Goal: Task Accomplishment & Management: Manage account settings

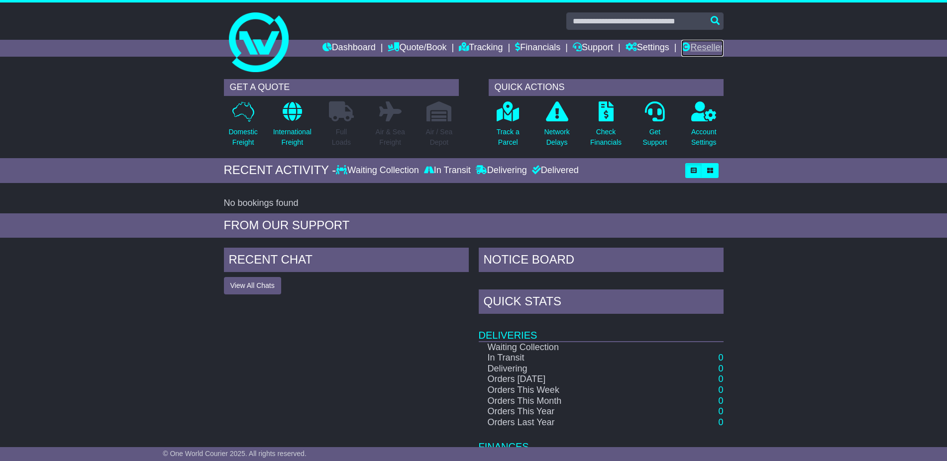
click at [710, 45] on link "Reseller" at bounding box center [702, 48] width 42 height 17
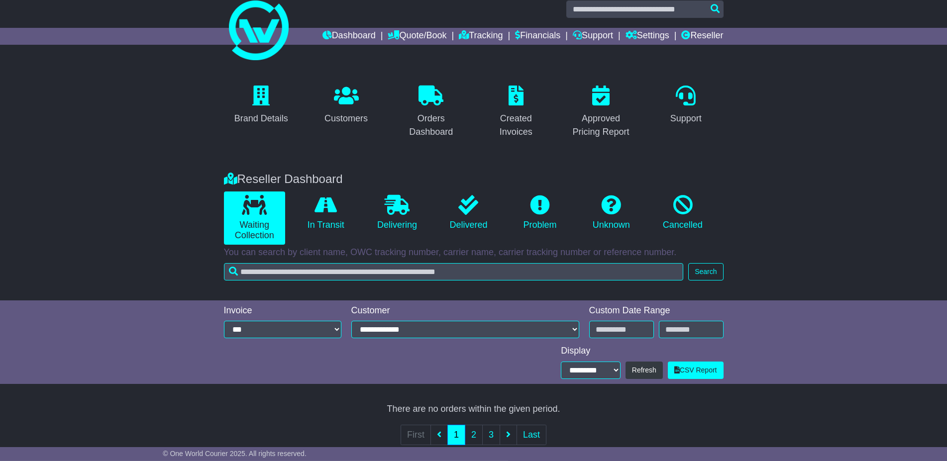
type input "**********"
select select "*"
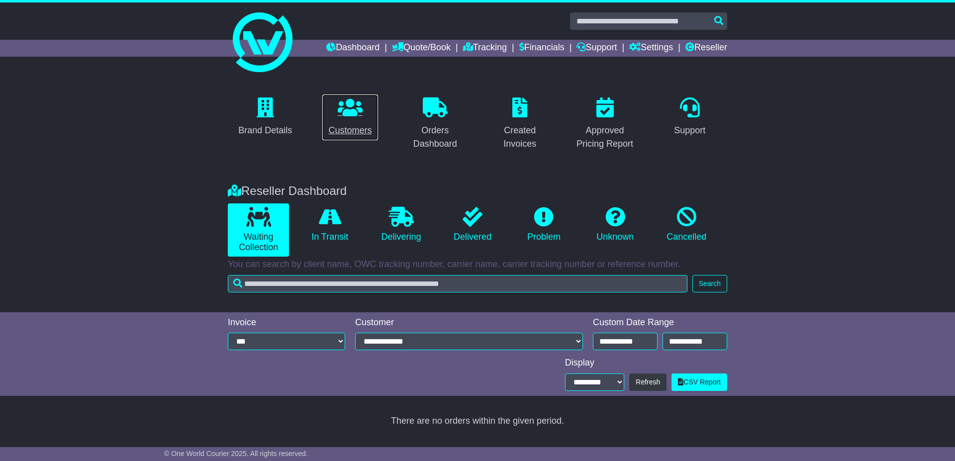
click at [348, 111] on icon at bounding box center [350, 108] width 25 height 20
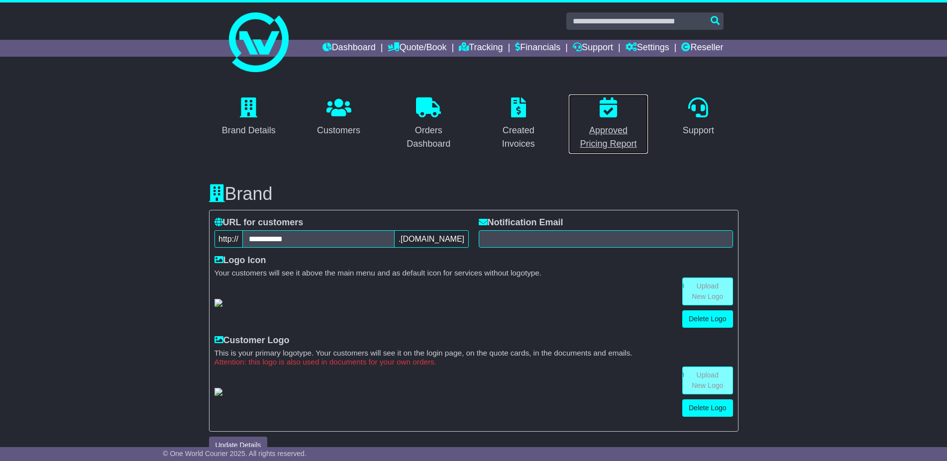
click at [628, 122] on link "Approved Pricing Report" at bounding box center [608, 124] width 80 height 60
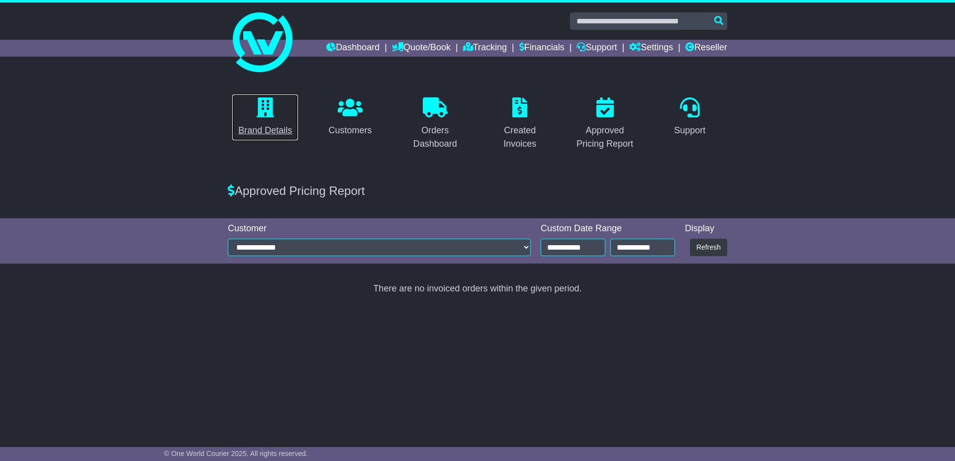
click at [253, 115] on p at bounding box center [265, 108] width 54 height 21
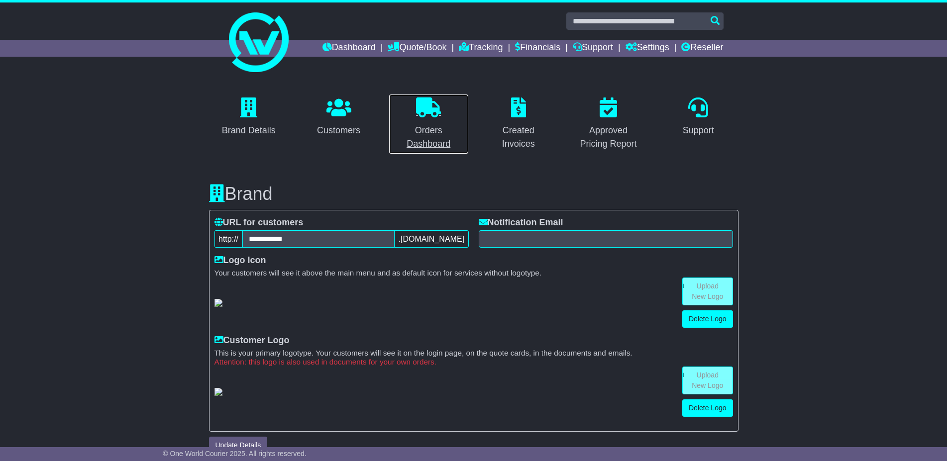
click at [433, 118] on p at bounding box center [428, 108] width 67 height 21
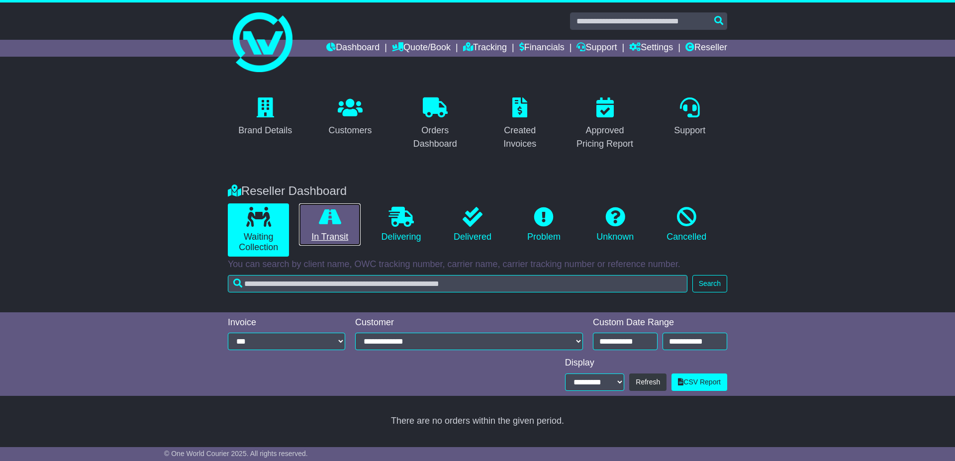
click at [347, 232] on link "In Transit" at bounding box center [329, 224] width 61 height 43
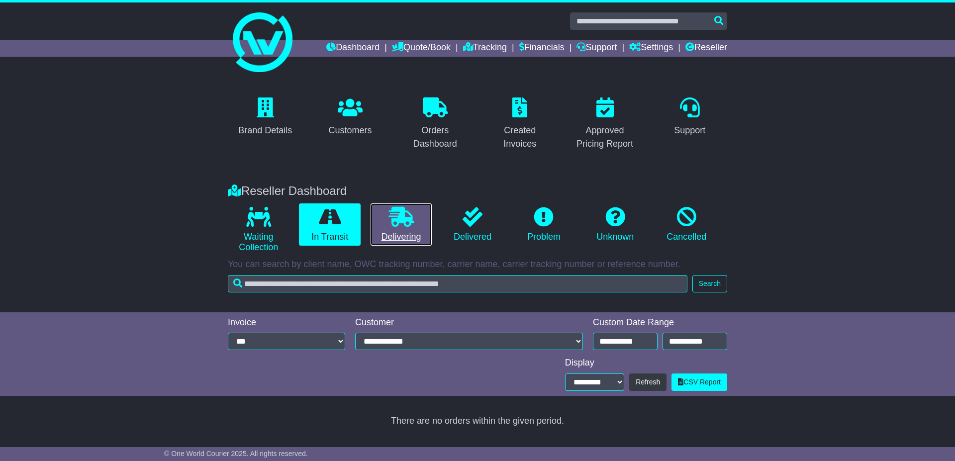
click at [392, 224] on icon at bounding box center [401, 217] width 25 height 20
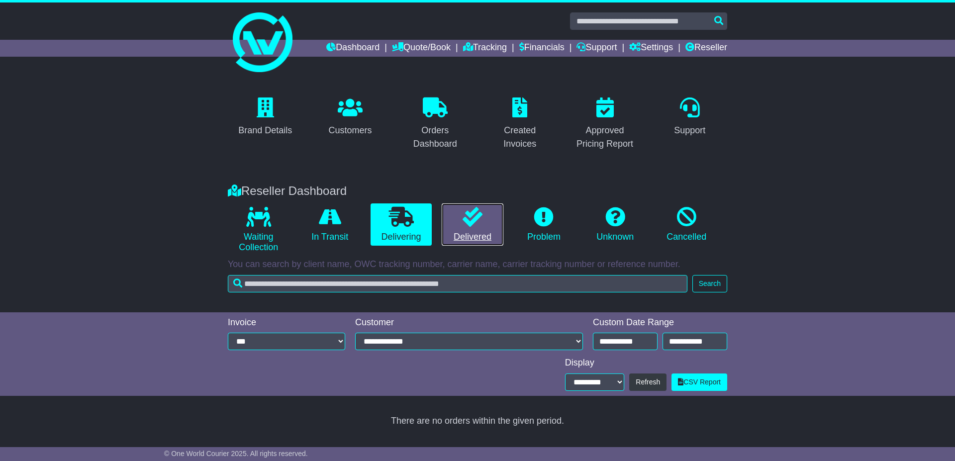
click at [462, 213] on link "Delivered" at bounding box center [472, 224] width 61 height 43
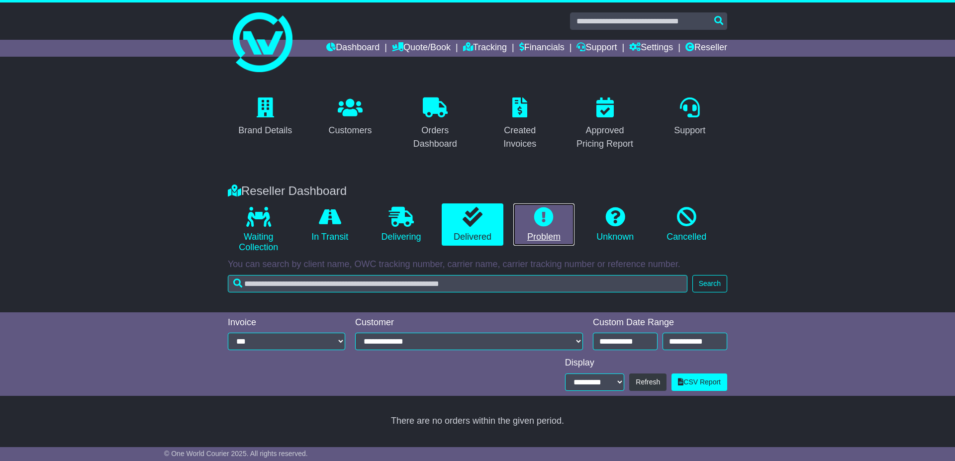
click at [543, 213] on icon at bounding box center [544, 217] width 20 height 20
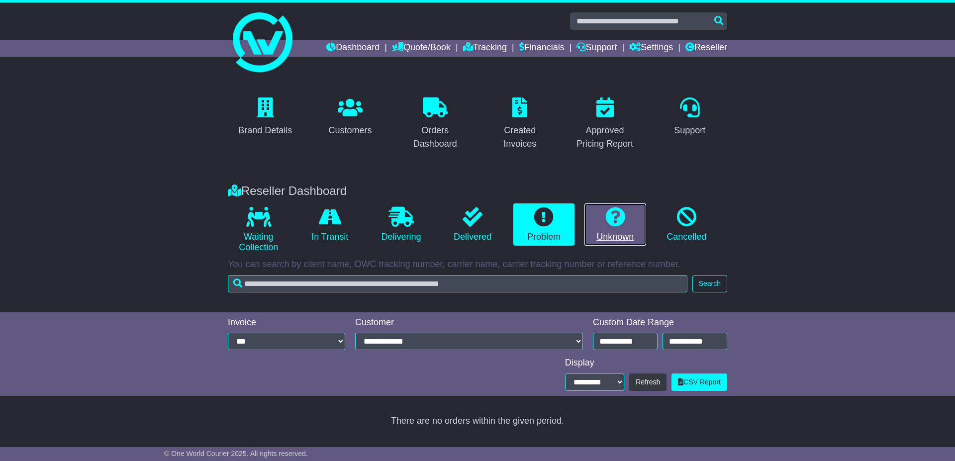
click at [607, 214] on icon at bounding box center [615, 217] width 20 height 20
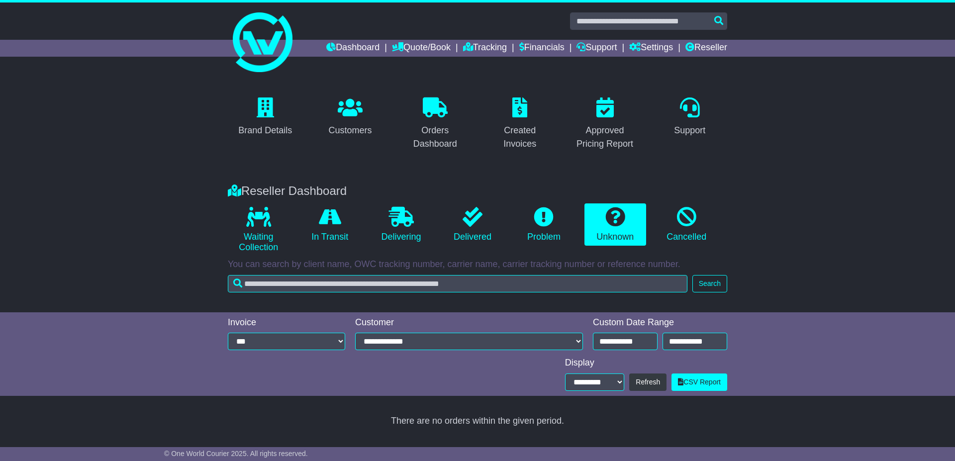
click at [688, 201] on div "Reseller Dashboard Waiting Collection In Transit Delivering Delivered Problem U…" at bounding box center [477, 218] width 509 height 78
click at [691, 214] on icon at bounding box center [687, 217] width 20 height 20
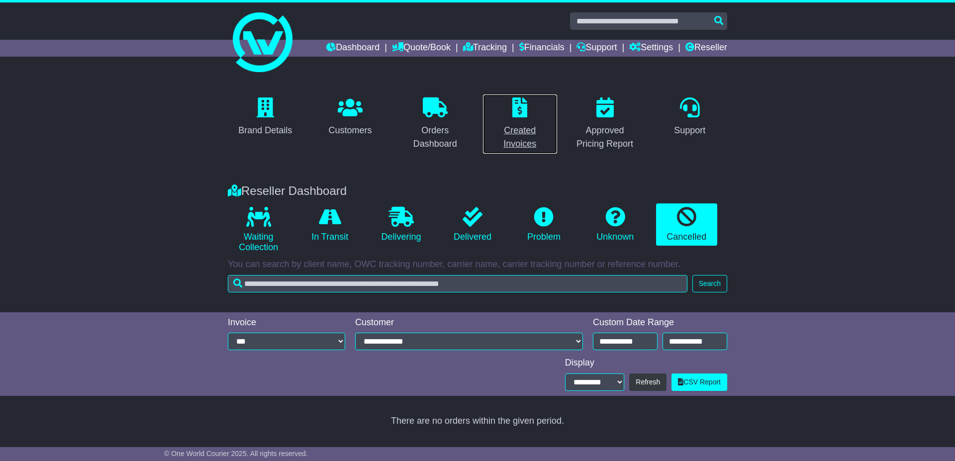
click at [529, 128] on div "Created Invoices" at bounding box center [520, 137] width 62 height 27
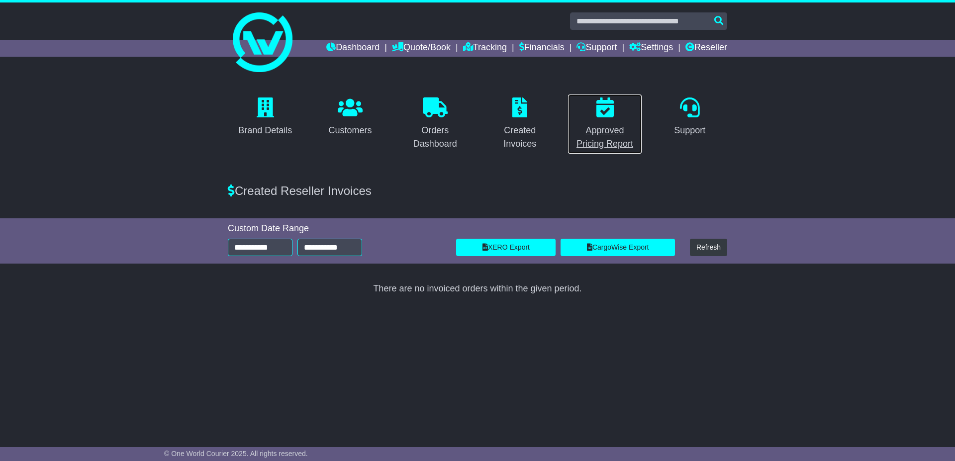
click at [618, 131] on div "Approved Pricing Report" at bounding box center [605, 137] width 62 height 27
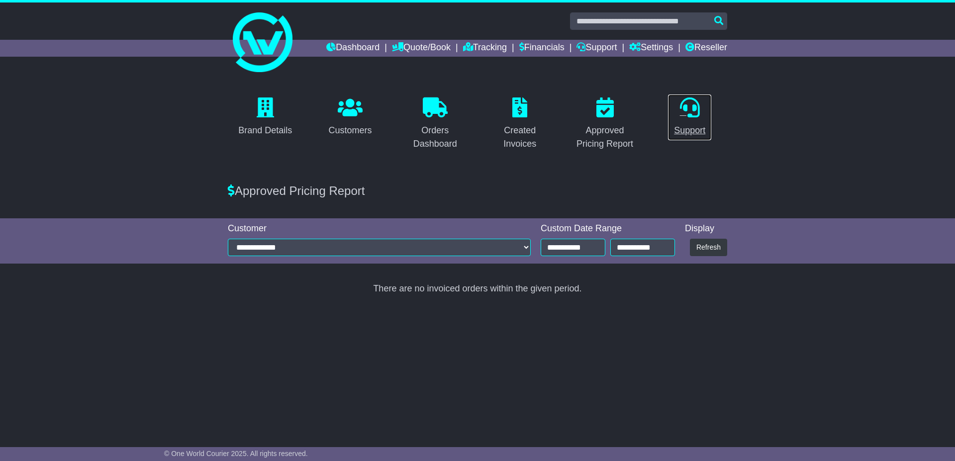
click at [691, 113] on icon at bounding box center [690, 108] width 20 height 20
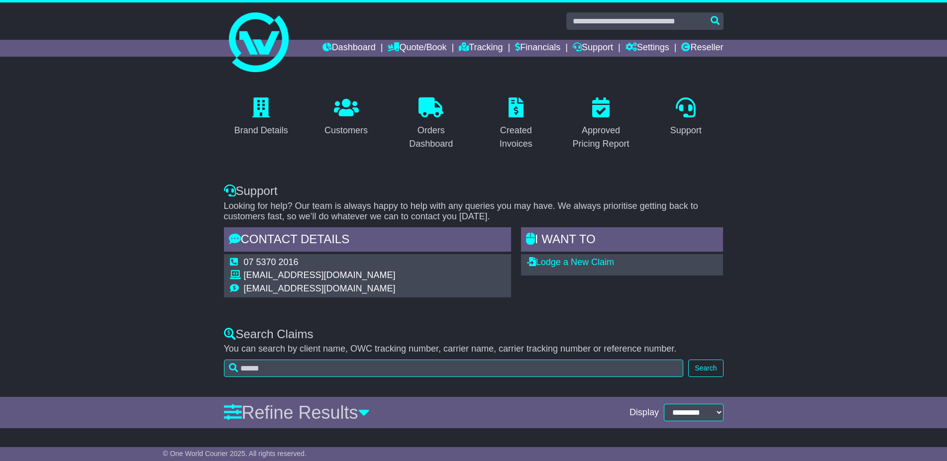
scroll to position [12, 0]
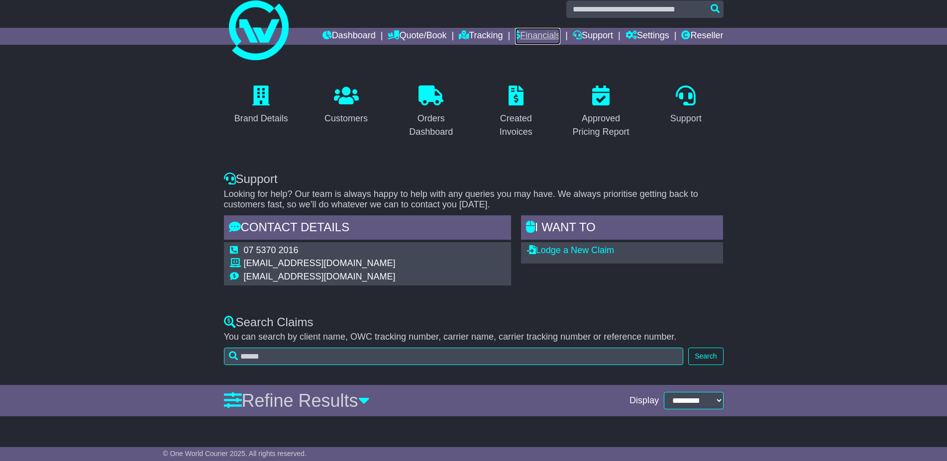
click at [515, 33] on link "Financials" at bounding box center [537, 36] width 45 height 17
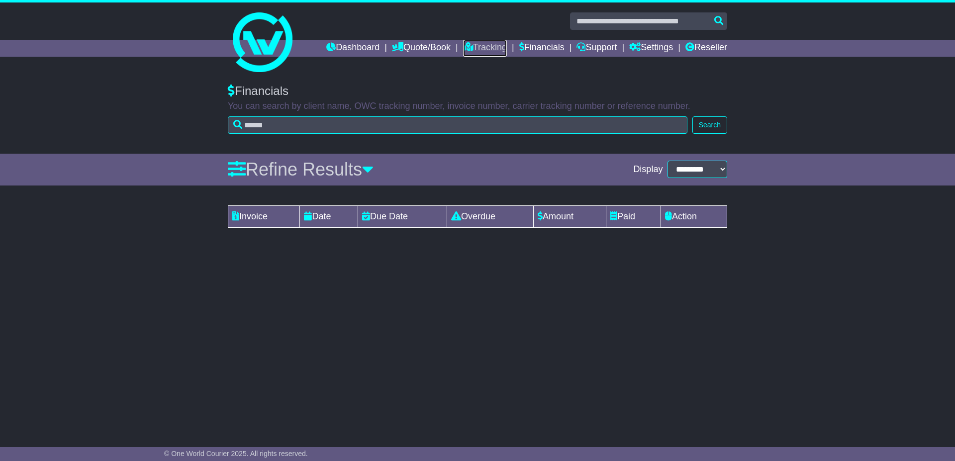
click at [481, 46] on link "Tracking" at bounding box center [485, 48] width 44 height 17
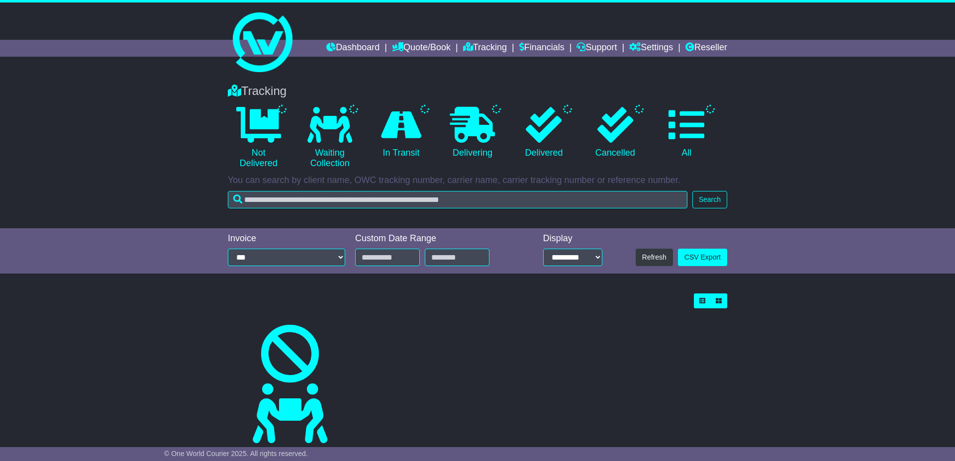
type input "**********"
select select "*"
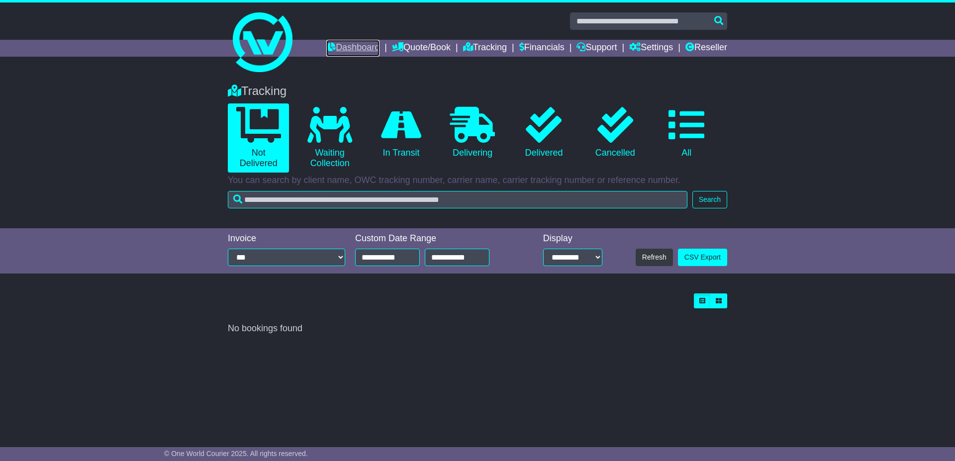
click at [352, 48] on link "Dashboard" at bounding box center [352, 48] width 53 height 17
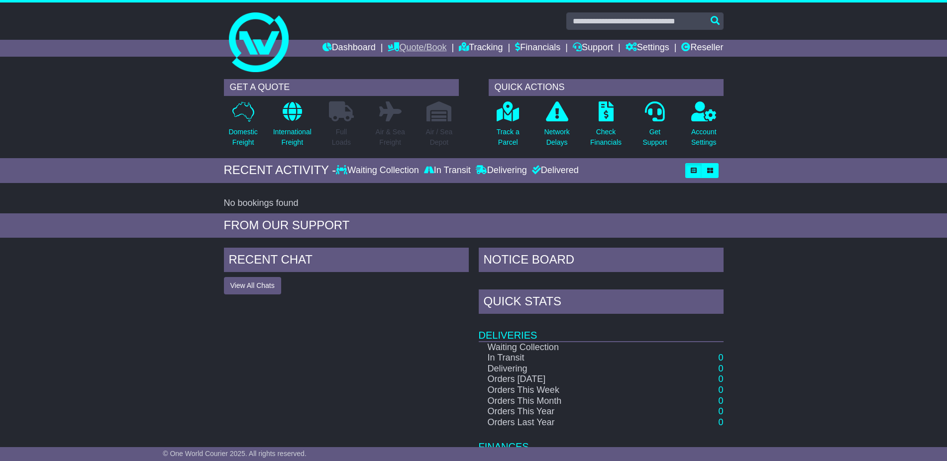
click at [422, 51] on link "Quote/Book" at bounding box center [417, 48] width 59 height 17
click at [399, 69] on link "Domestic" at bounding box center [427, 65] width 79 height 11
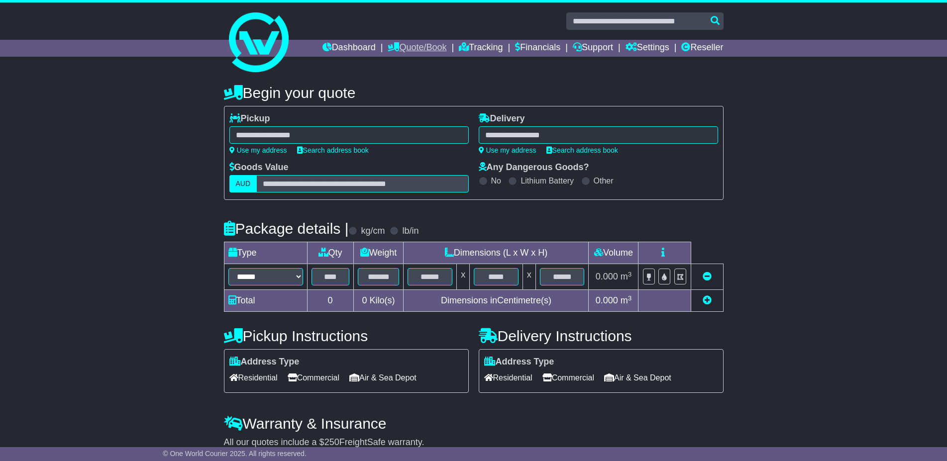
click at [417, 47] on link "Quote/Book" at bounding box center [417, 48] width 59 height 17
click at [715, 45] on link "Reseller" at bounding box center [702, 48] width 42 height 17
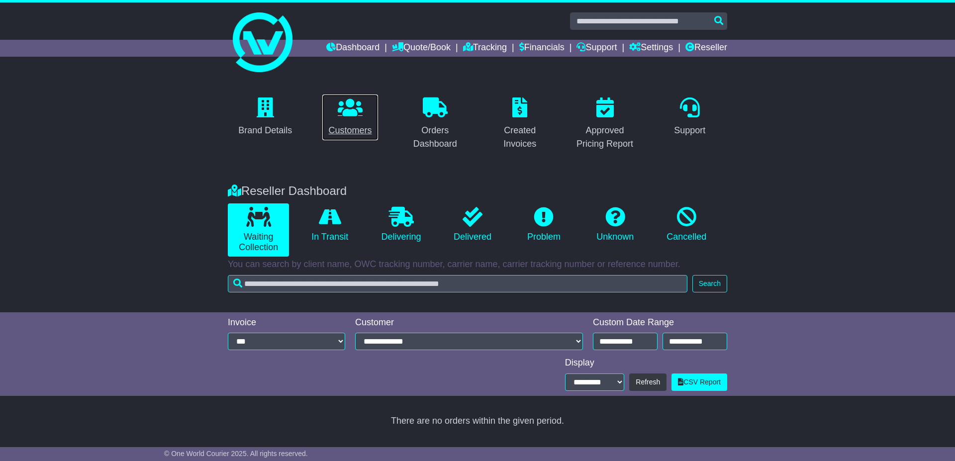
click at [367, 111] on p at bounding box center [349, 108] width 43 height 21
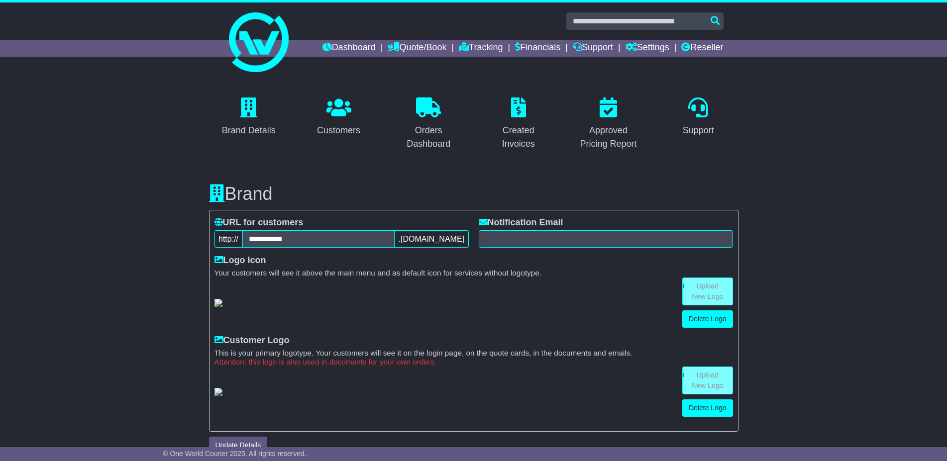
click at [384, 95] on div "Orders Dashboard" at bounding box center [429, 124] width 90 height 60
click at [425, 120] on link "Orders Dashboard" at bounding box center [429, 124] width 80 height 60
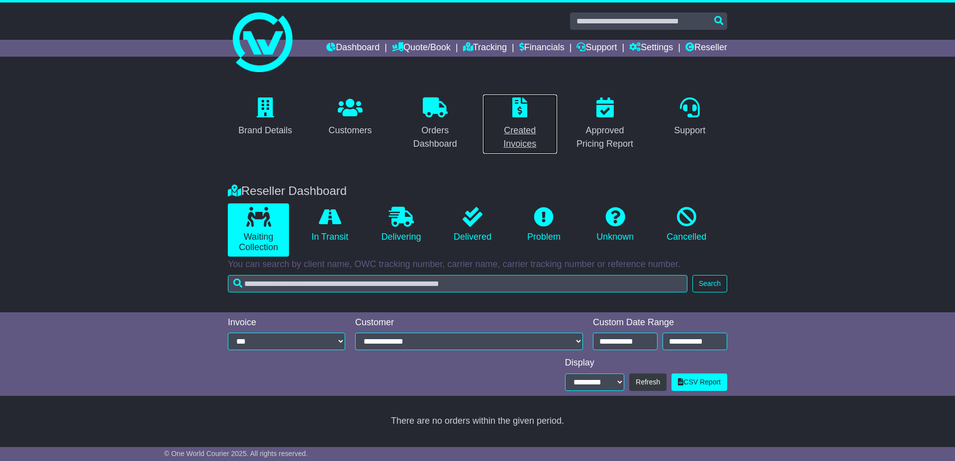
click at [529, 116] on p at bounding box center [520, 108] width 62 height 21
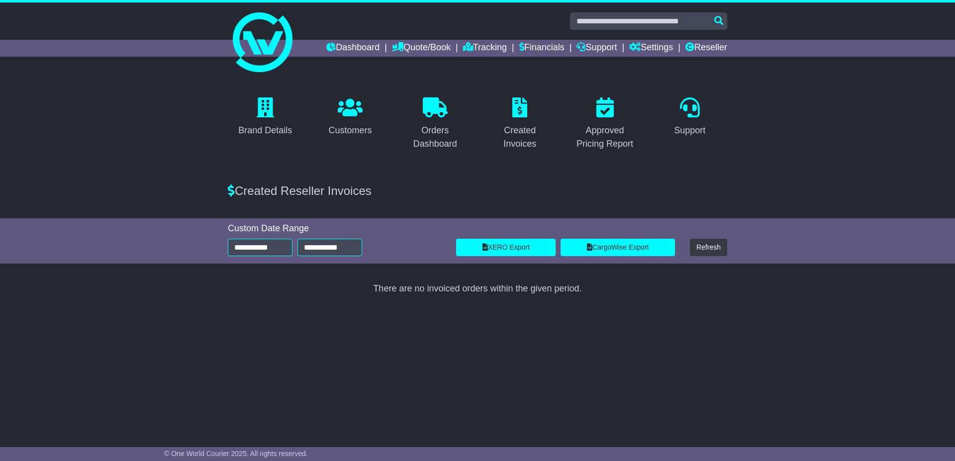
click at [594, 121] on link "Approved Pricing Report" at bounding box center [605, 124] width 75 height 60
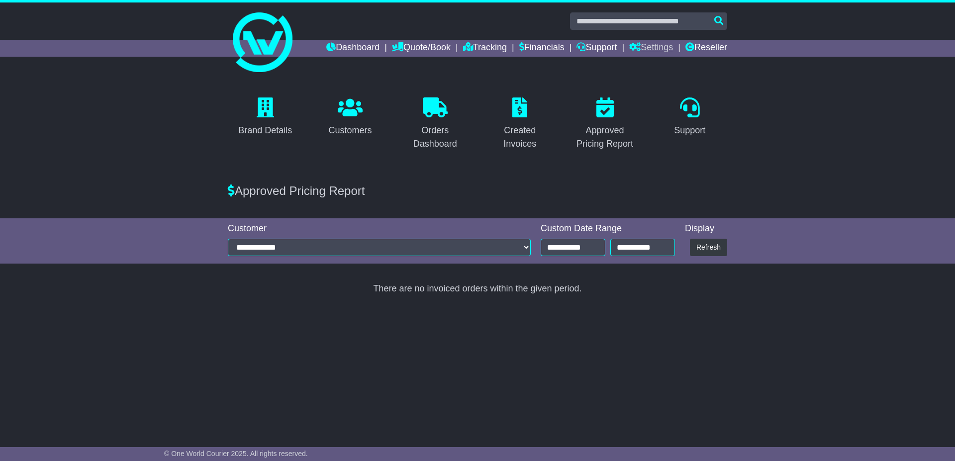
click at [661, 47] on link "Settings" at bounding box center [651, 48] width 44 height 17
click at [589, 49] on link "Support" at bounding box center [597, 48] width 40 height 17
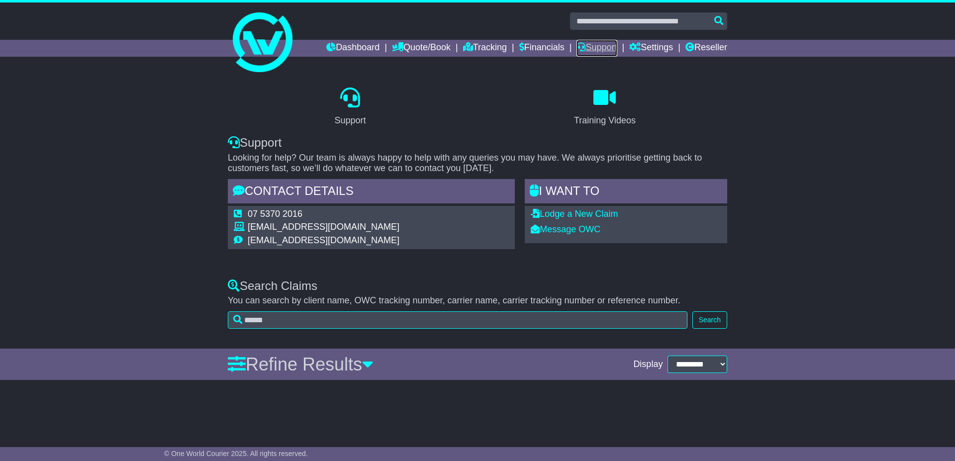
click at [587, 45] on link "Support" at bounding box center [597, 48] width 40 height 17
click at [709, 44] on link "Reseller" at bounding box center [706, 48] width 42 height 17
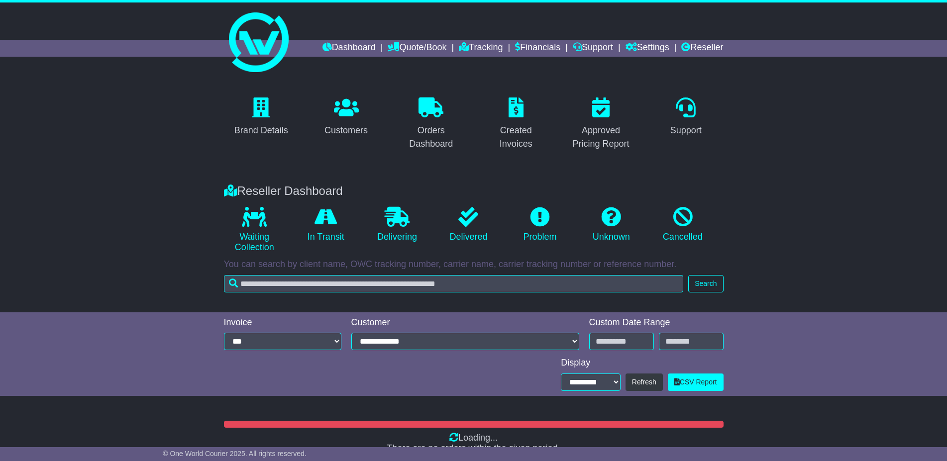
type input "**********"
select select "*"
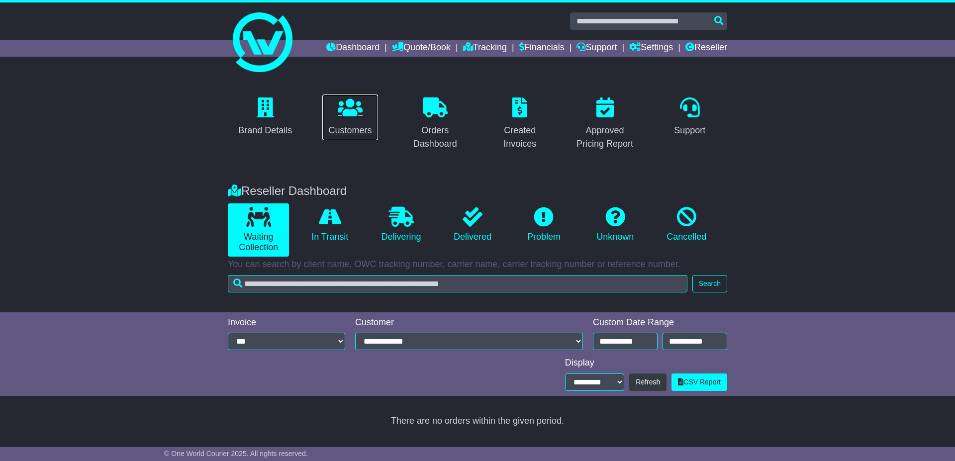
click at [365, 115] on p at bounding box center [349, 108] width 43 height 21
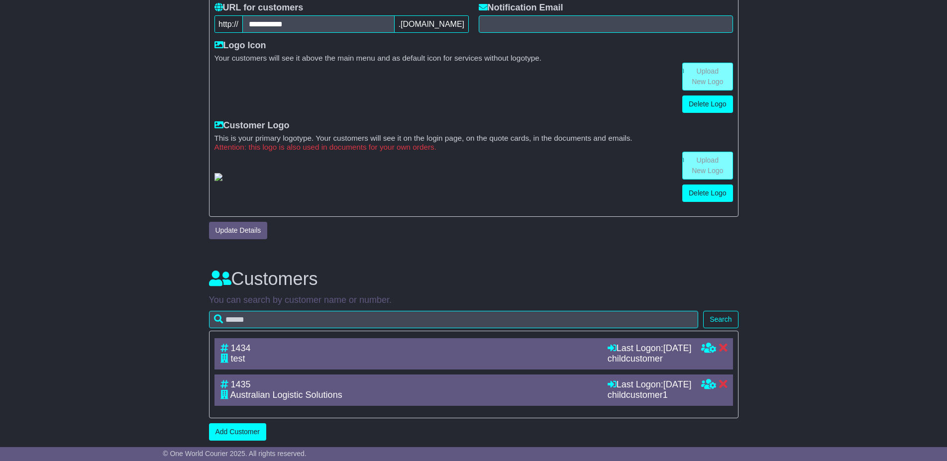
scroll to position [281, 0]
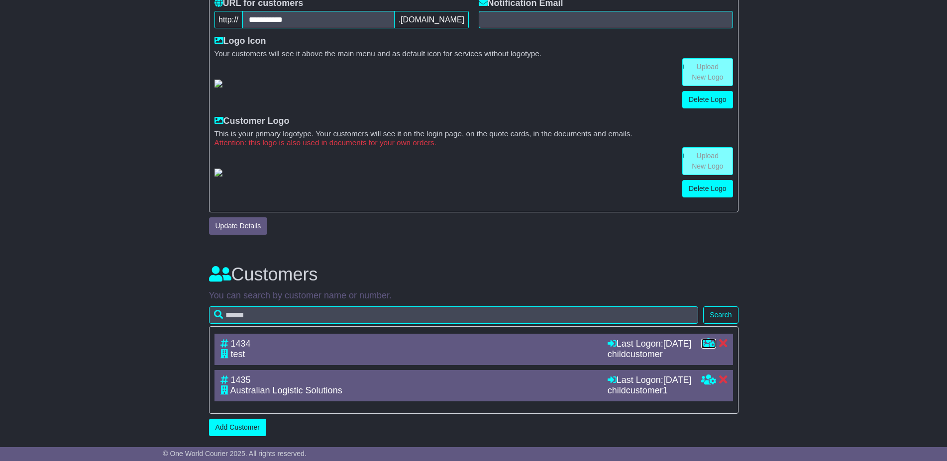
click at [704, 342] on icon at bounding box center [708, 343] width 15 height 9
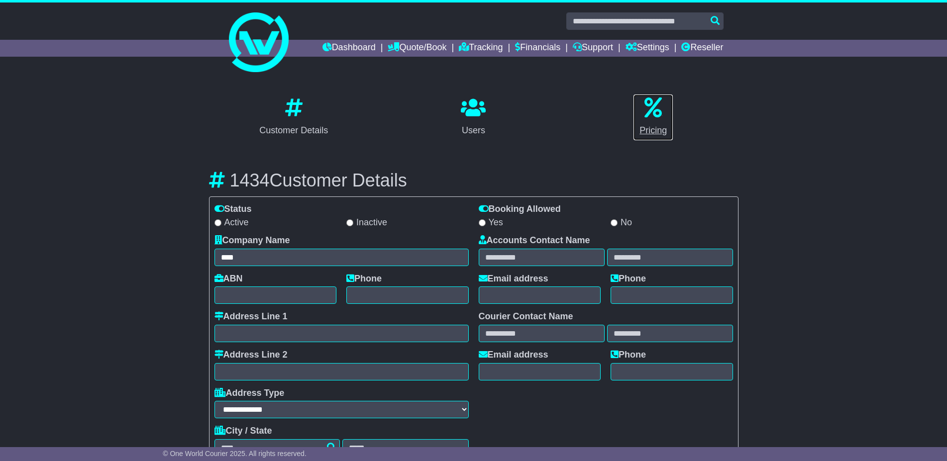
click at [664, 122] on link "Pricing" at bounding box center [653, 117] width 40 height 47
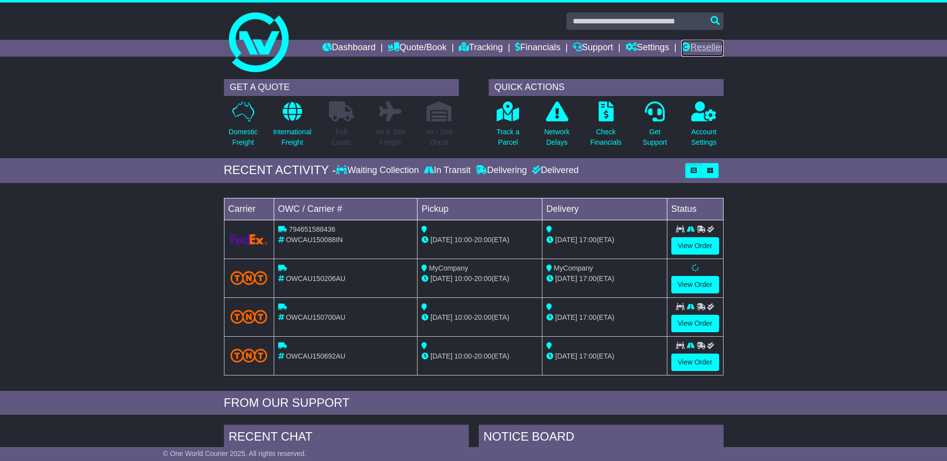
click at [689, 44] on link "Reseller" at bounding box center [702, 48] width 42 height 17
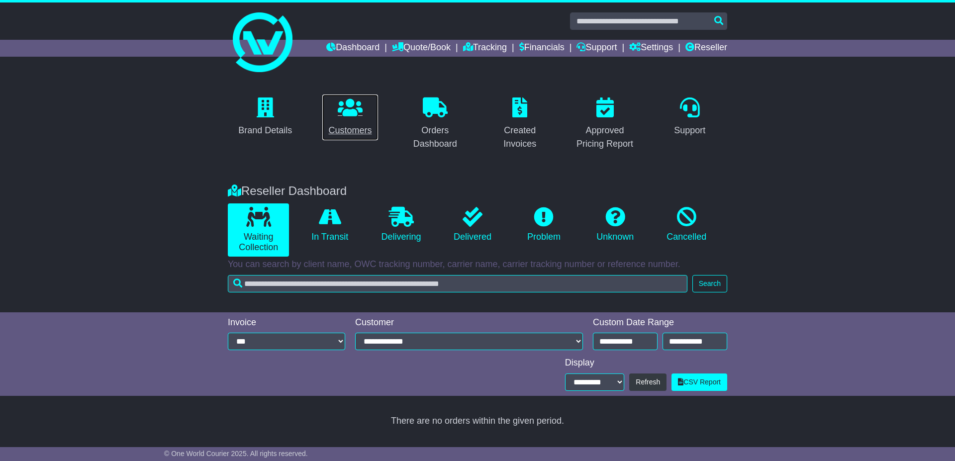
click at [334, 111] on p at bounding box center [349, 108] width 43 height 21
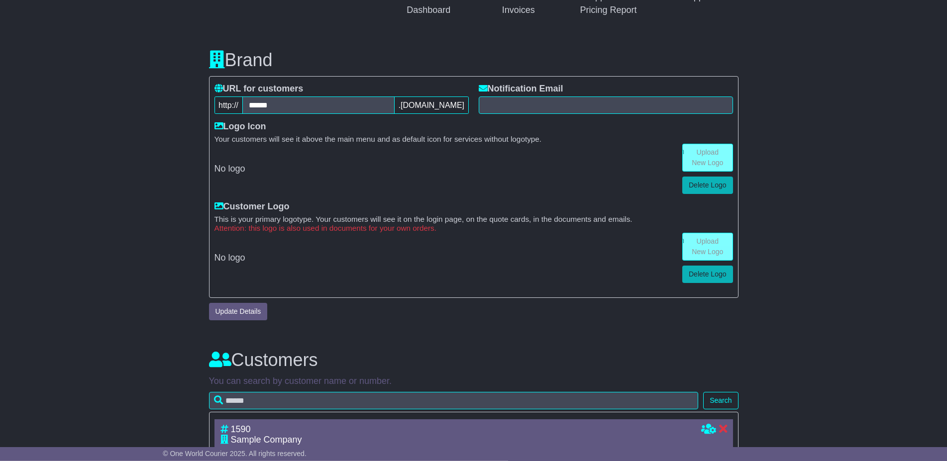
scroll to position [183, 0]
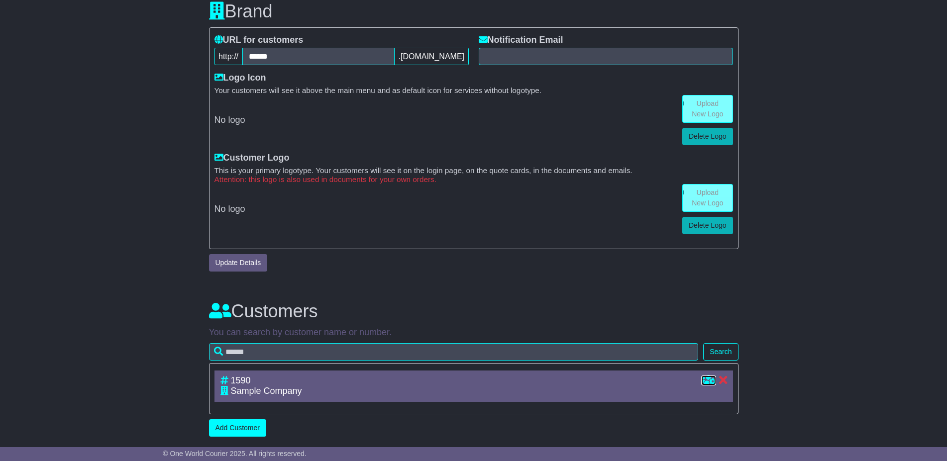
click at [705, 380] on icon at bounding box center [708, 380] width 15 height 9
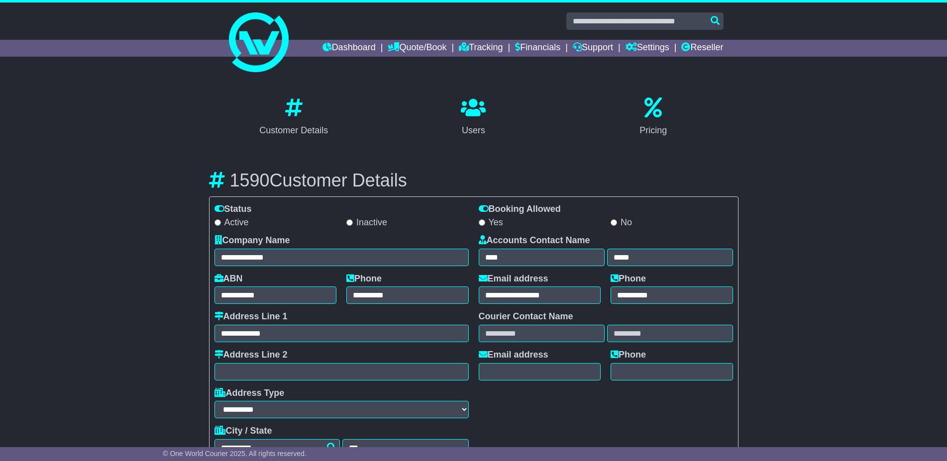
select select "**********"
select select "**"
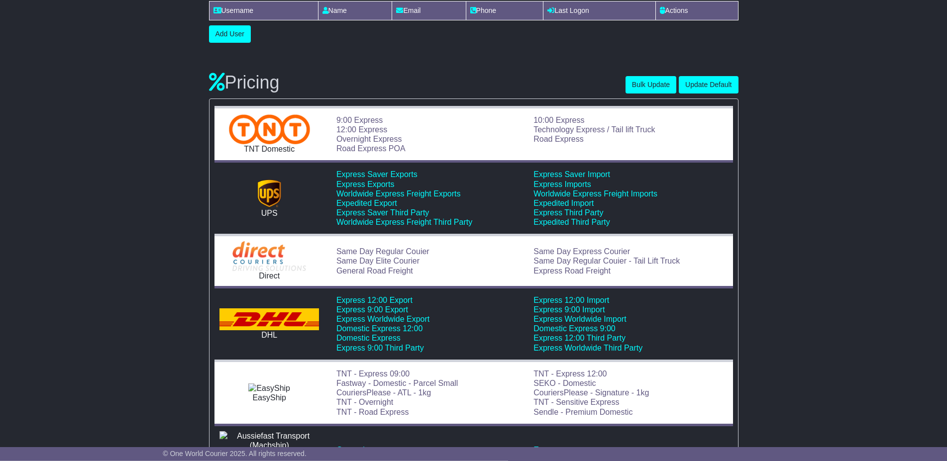
scroll to position [558, 0]
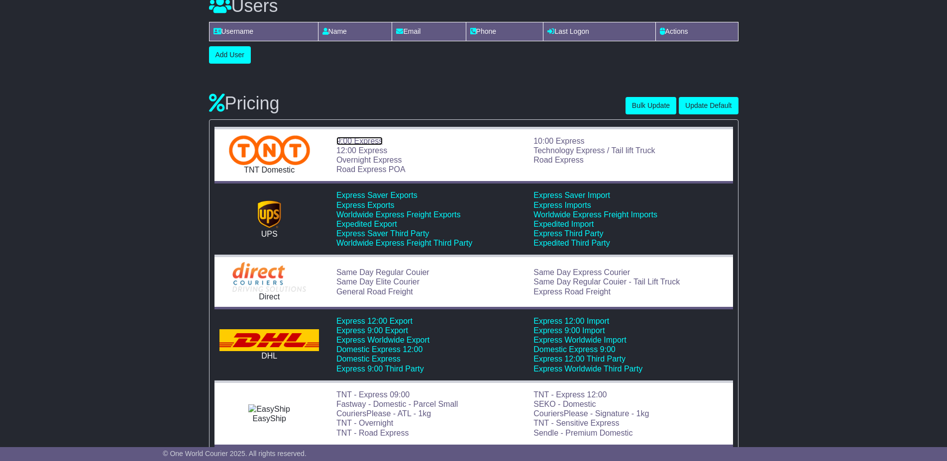
click at [353, 140] on link "9:00 Express" at bounding box center [359, 141] width 46 height 8
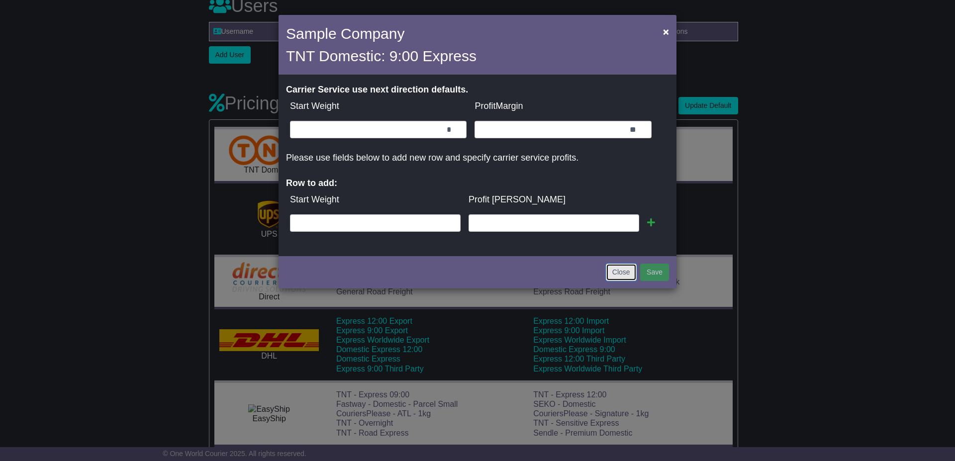
click at [613, 268] on button "Close" at bounding box center [621, 272] width 31 height 17
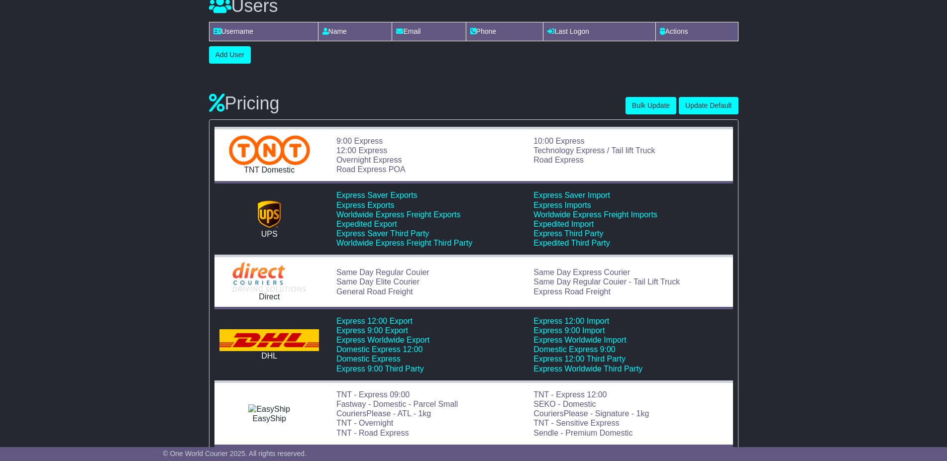
click at [650, 108] on button "Bulk Update" at bounding box center [650, 105] width 51 height 17
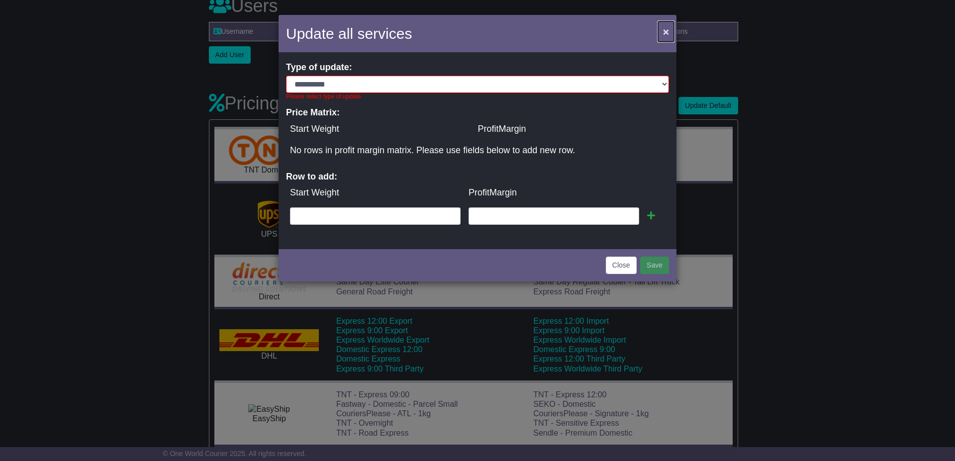
click at [666, 32] on span "×" at bounding box center [666, 31] width 6 height 11
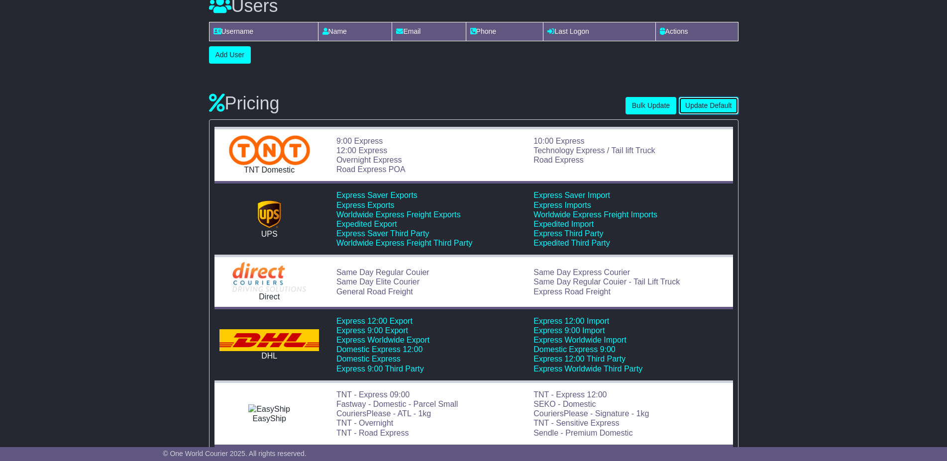
click at [705, 104] on button "Update Default" at bounding box center [708, 105] width 59 height 17
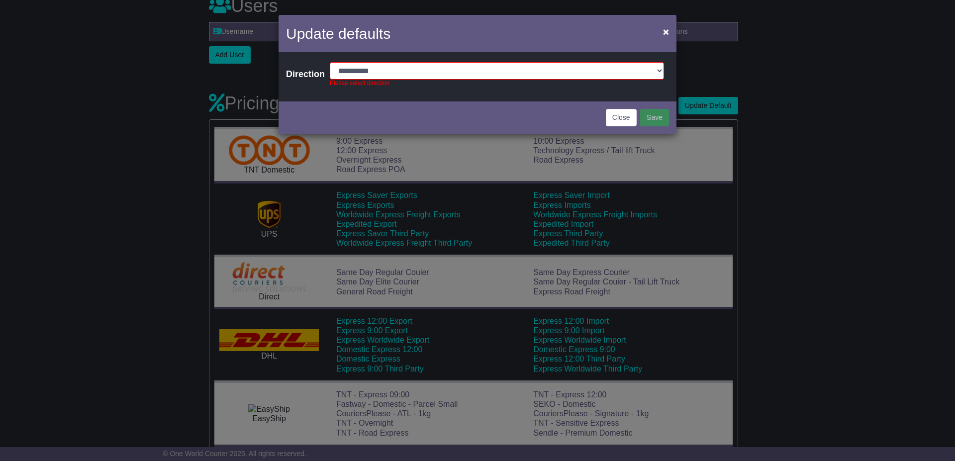
click at [622, 53] on div "Update defaults ×" at bounding box center [478, 35] width 398 height 40
click at [330, 62] on select "**********" at bounding box center [497, 70] width 334 height 17
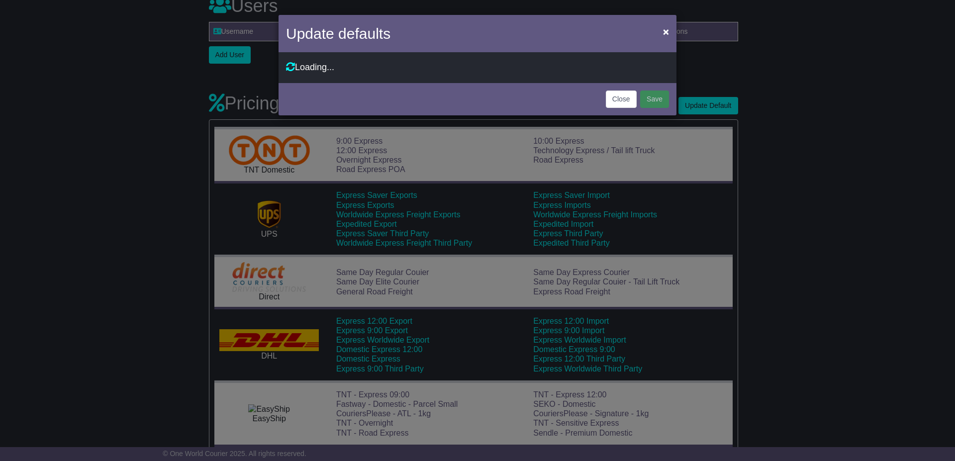
select select "*"
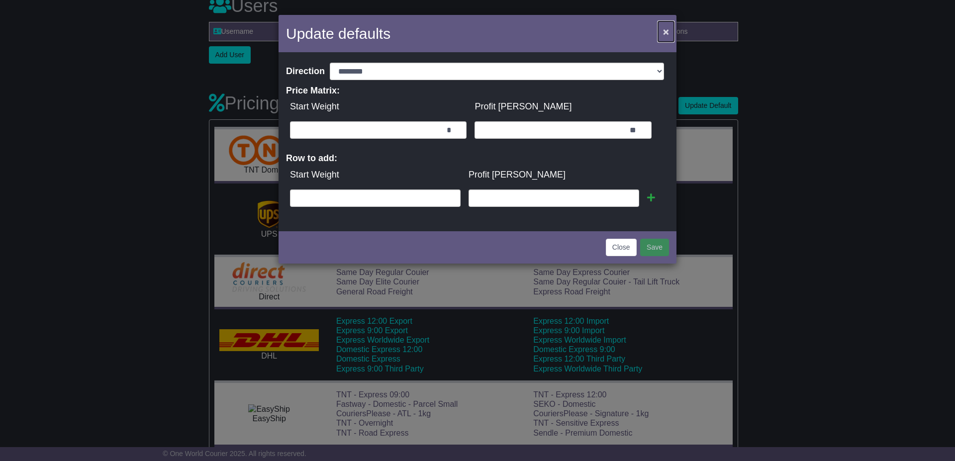
click at [662, 35] on button "×" at bounding box center [666, 31] width 16 height 20
